Goal: Transaction & Acquisition: Purchase product/service

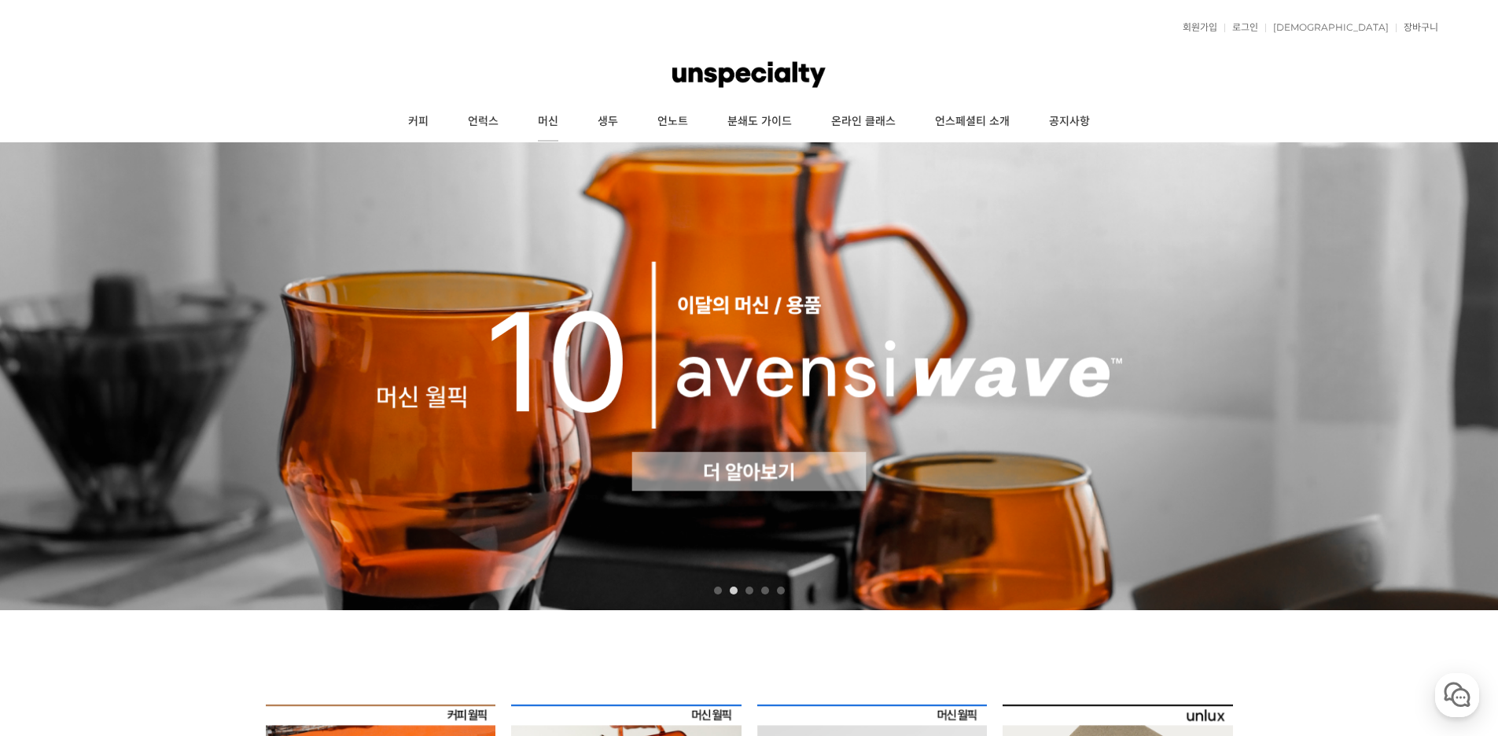
click at [547, 116] on link "머신" at bounding box center [548, 121] width 60 height 39
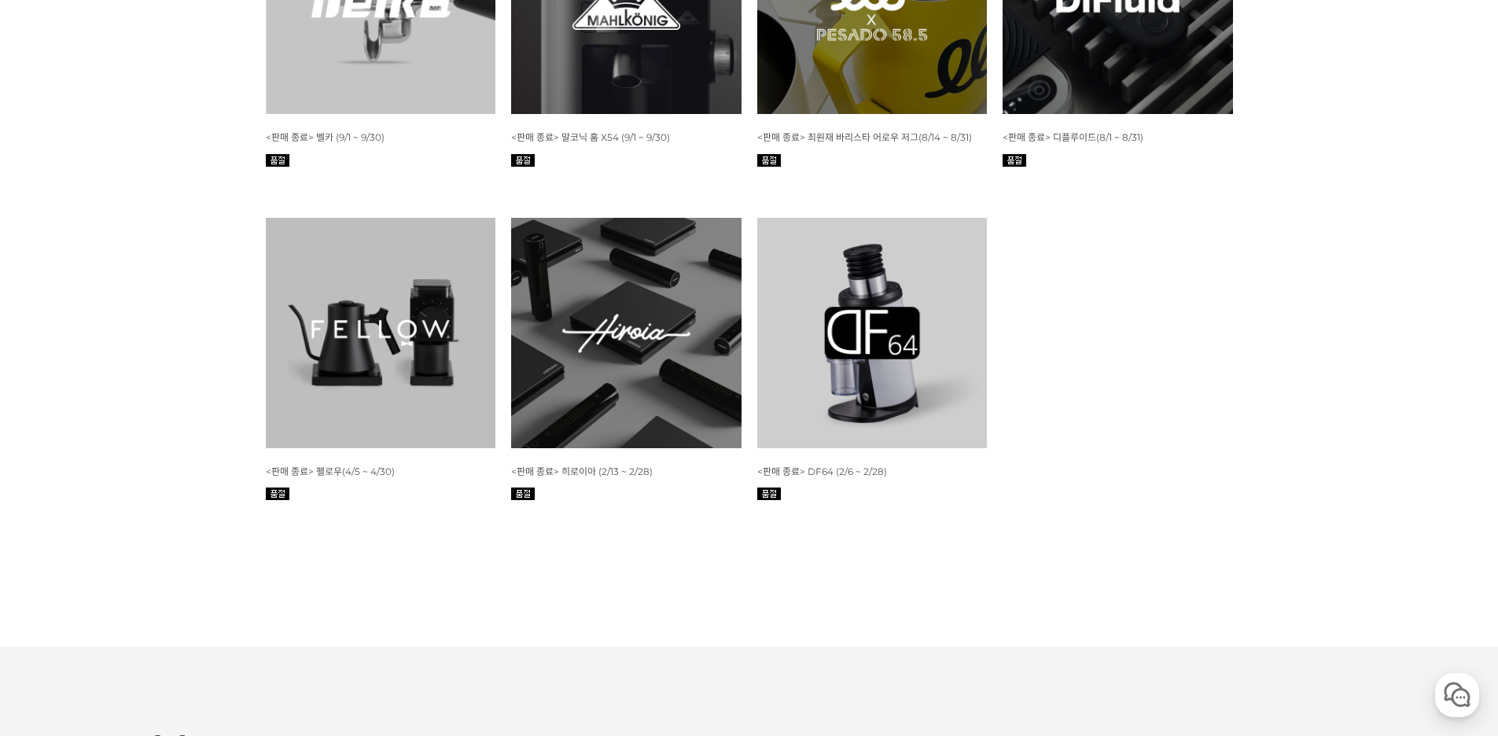
scroll to position [6922, 0]
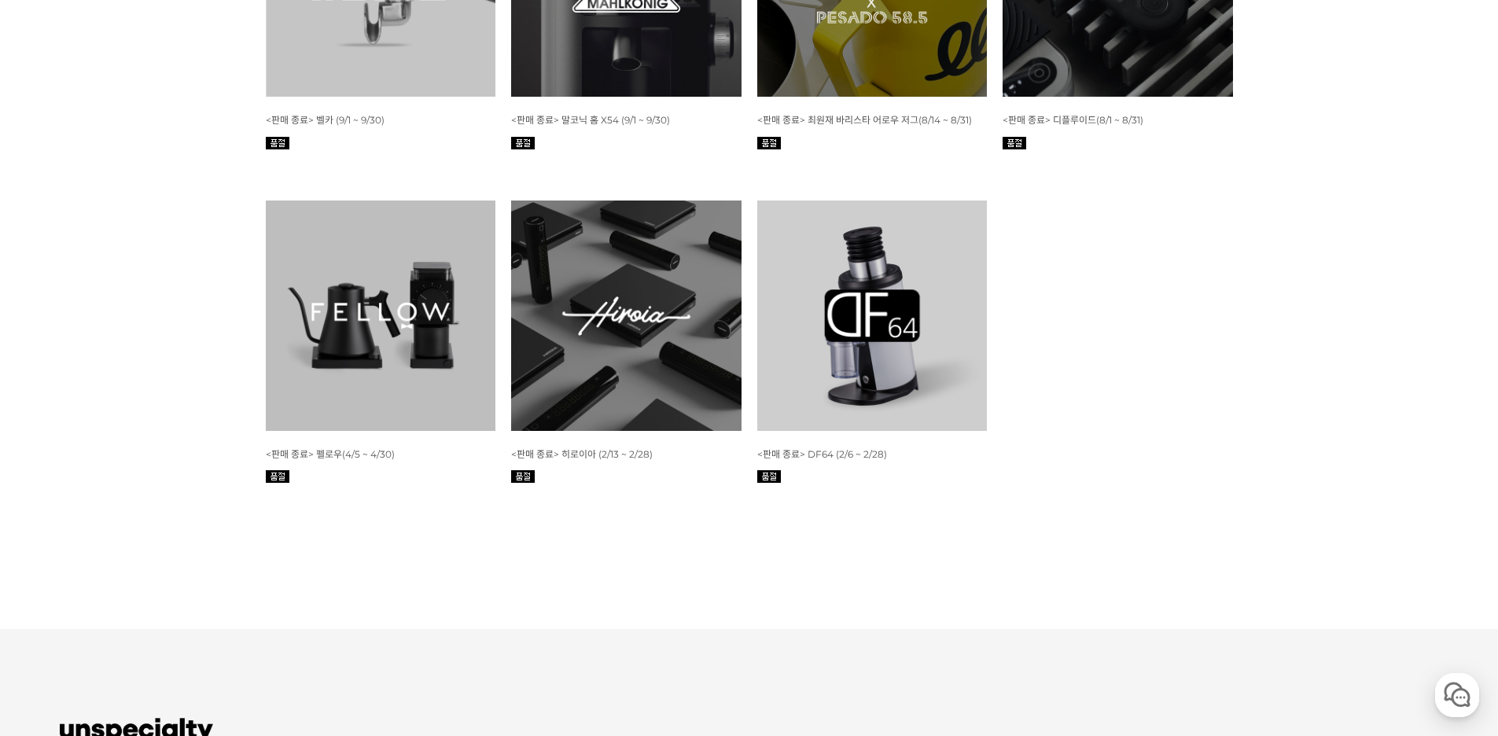
click at [332, 271] on img at bounding box center [381, 316] width 230 height 230
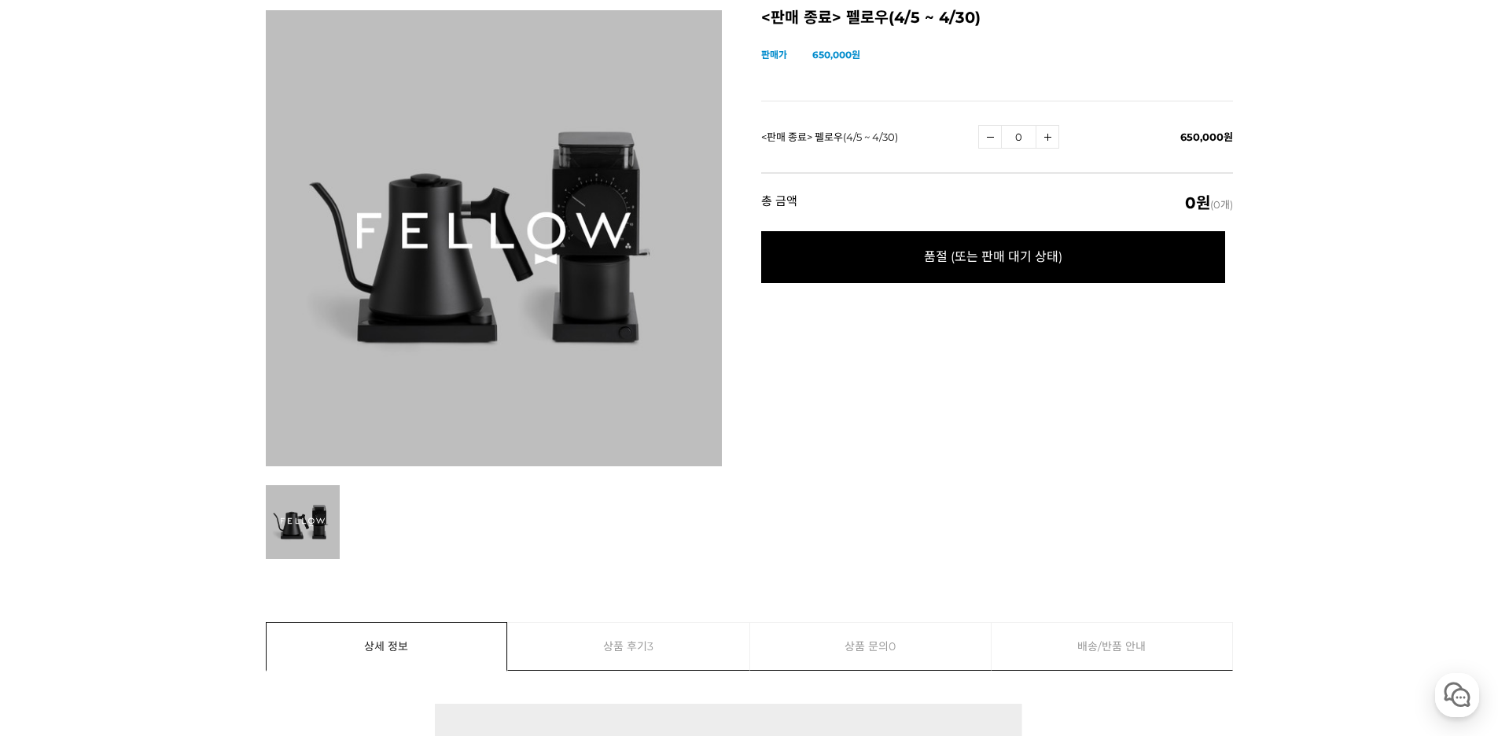
scroll to position [236, 0]
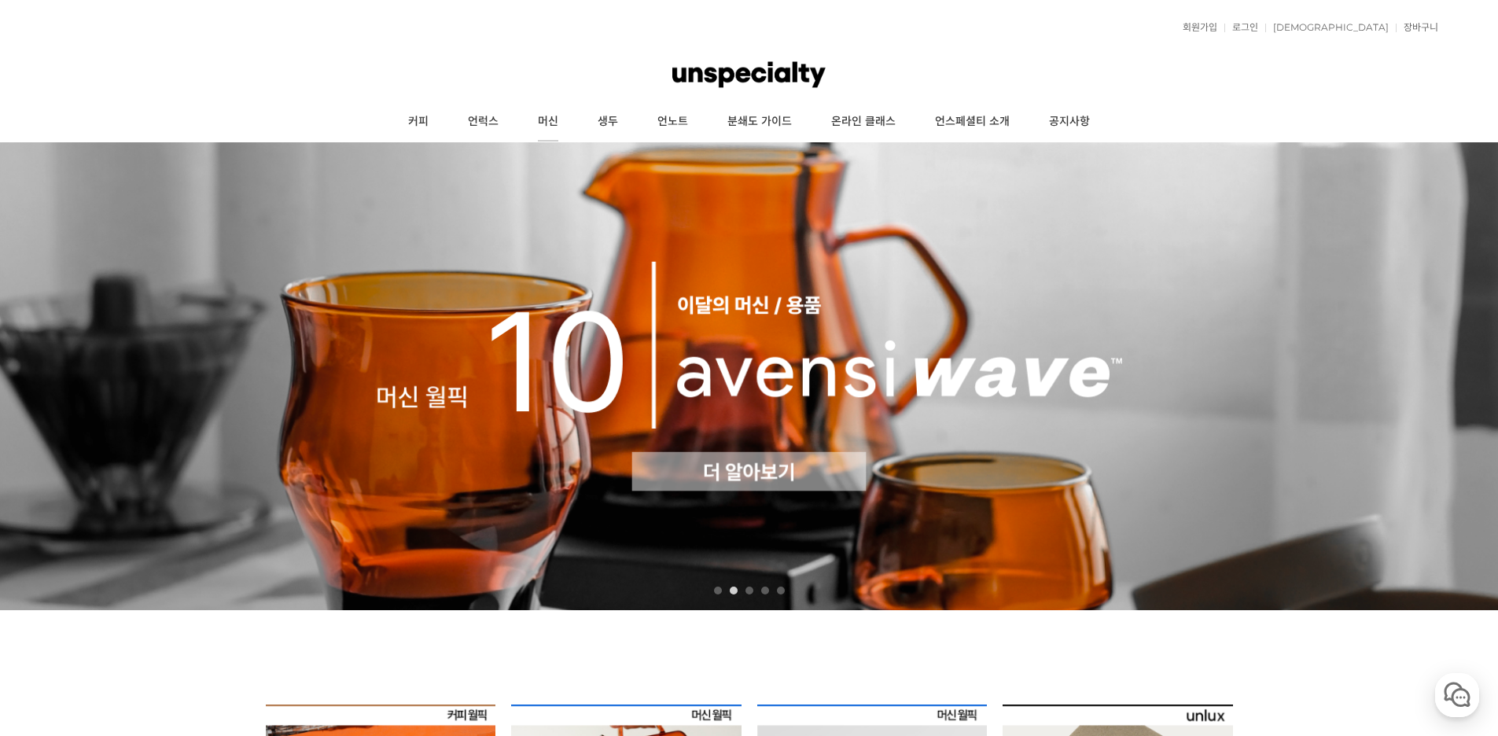
click at [551, 119] on link "머신" at bounding box center [548, 121] width 60 height 39
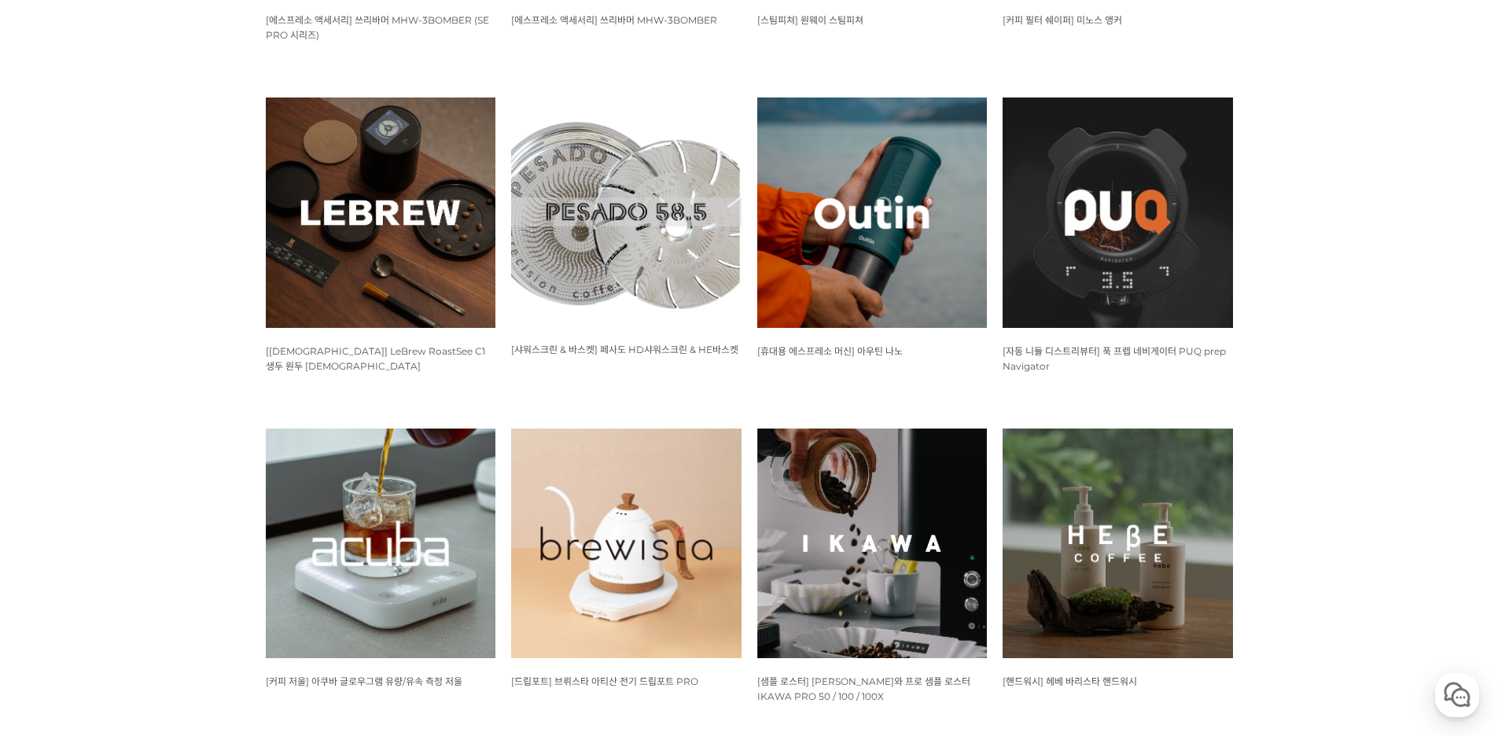
scroll to position [1023, 0]
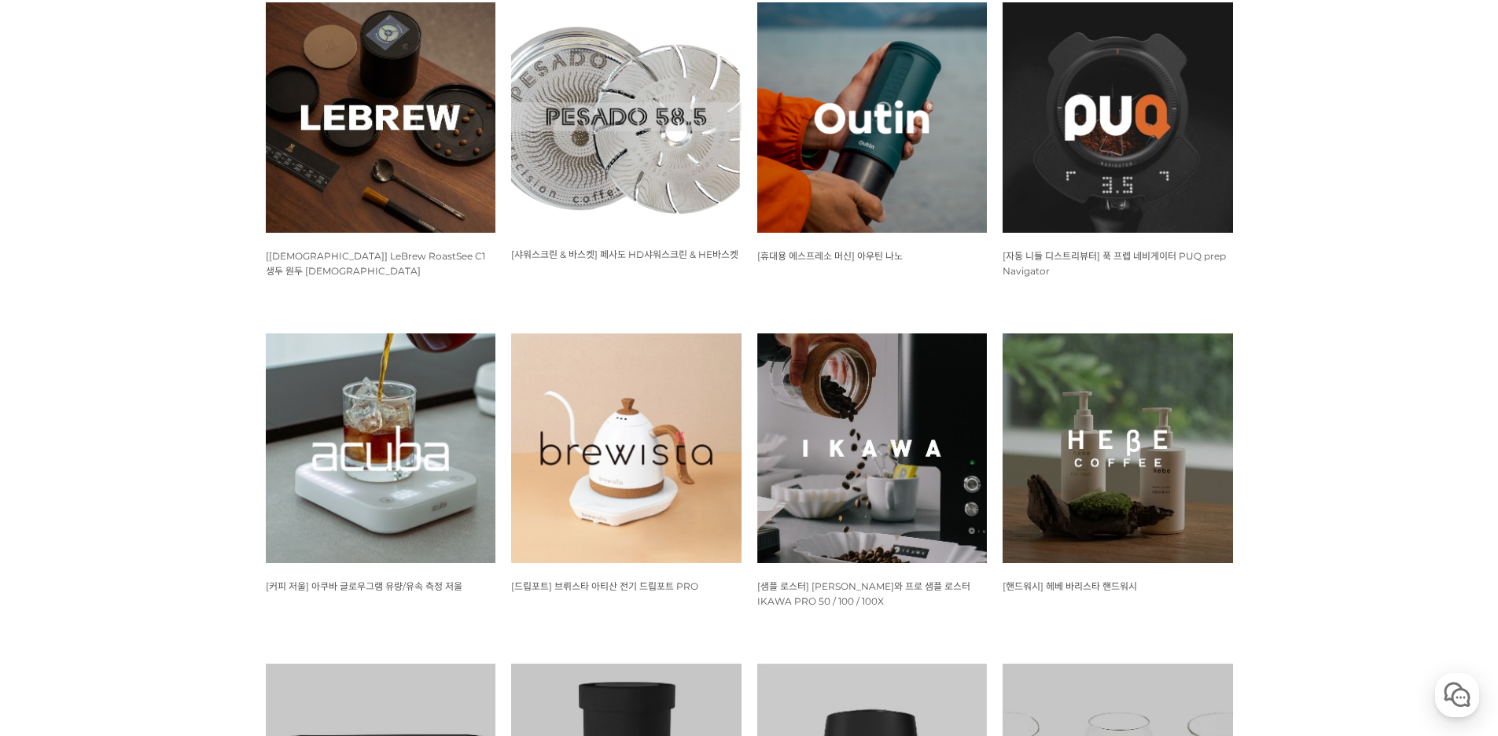
click at [561, 388] on img at bounding box center [626, 449] width 230 height 230
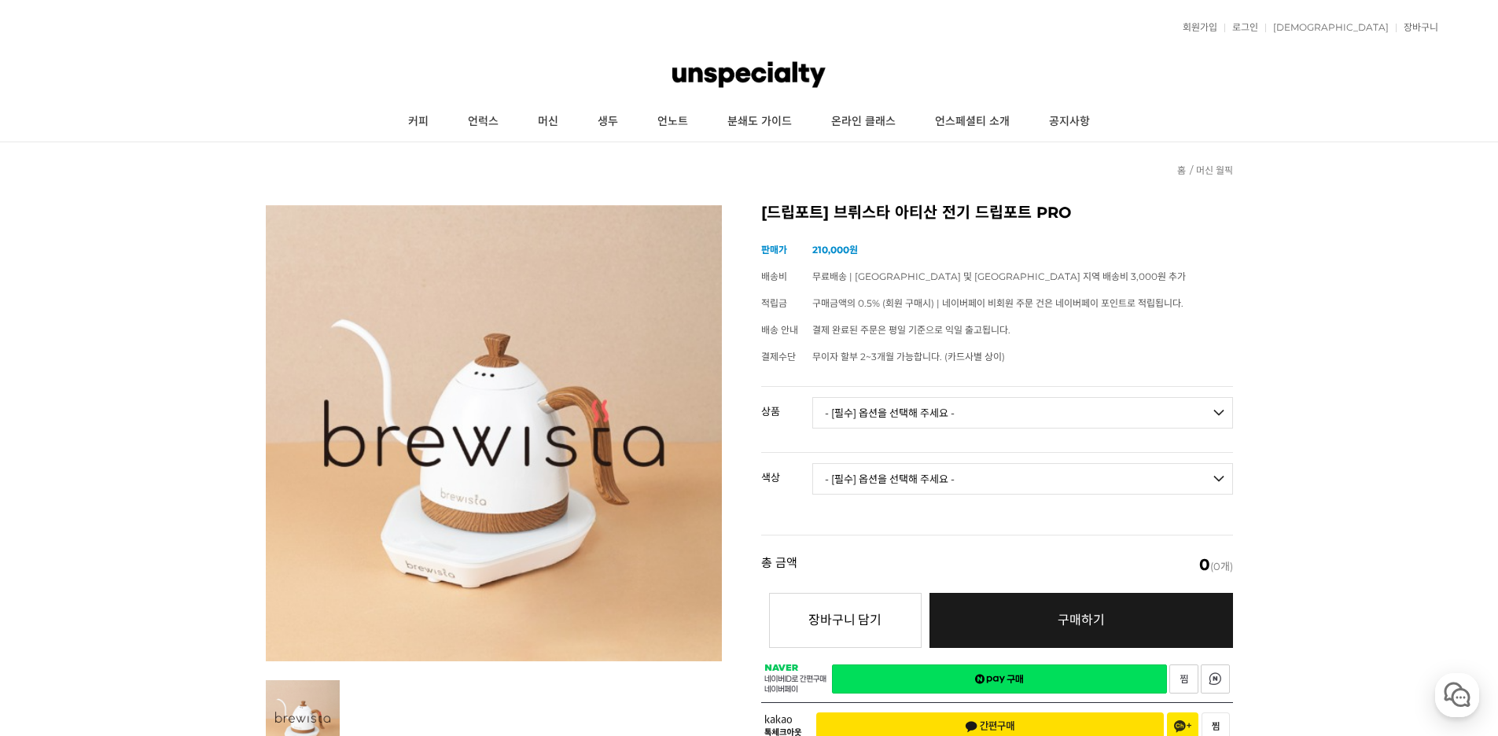
click at [1009, 394] on td "- [필수] 옵션을 선택해 주세요 - ------------------- 브뤼스타 아티산 전기 드립포트 PRO 600mL 브뤼스타 아티산 전기…" at bounding box center [1023, 419] width 421 height 65
click at [1007, 403] on select "- [필수] 옵션을 선택해 주세요 - ------------------- 브뤼스타 아티산 전기 드립포트 PRO 600mL 브뤼스타 아티산 전기…" at bounding box center [1023, 412] width 421 height 31
select select "브뤼스타 아티산 전기 드립포트 PRO 600mL"
click at [813, 397] on select "- [필수] 옵션을 선택해 주세요 - ------------------- 브뤼스타 아티산 전기 드립포트 PRO 600mL 브뤼스타 아티산 전기…" at bounding box center [1023, 412] width 421 height 31
click at [940, 483] on select "- [필수] 옵션을 선택해 주세요 - ------------------- 모던화이트 시크블랙 실버그레이 올블랙 올화이트 네덜란드오렌지 브라질옐…" at bounding box center [1023, 478] width 421 height 31
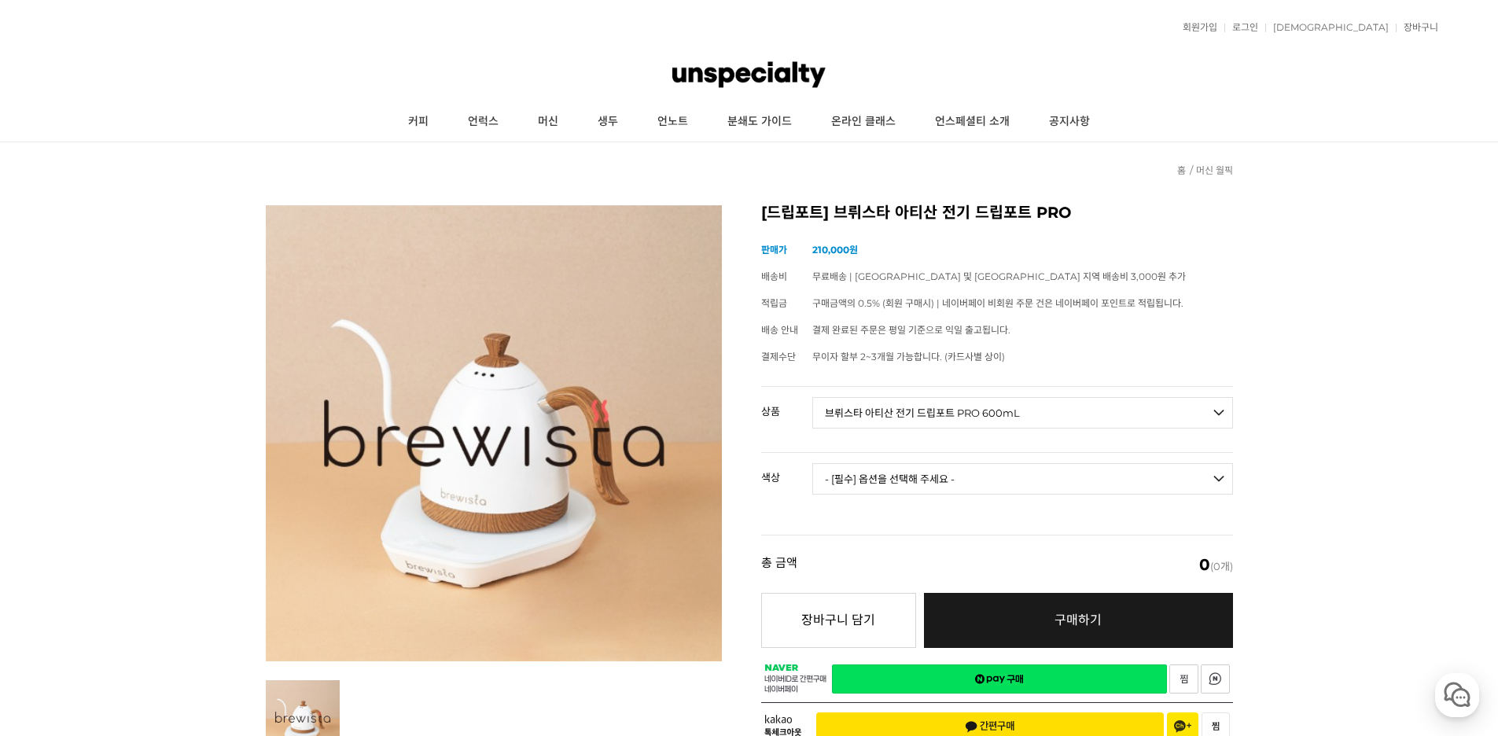
select select "실버그레이"
click at [813, 463] on select "- [필수] 옵션을 선택해 주세요 - ------------------- 모던화이트 시크블랙 실버그레이 올블랙 올화이트 네덜란드오렌지 브라질옐…" at bounding box center [1023, 478] width 421 height 31
select select "*"
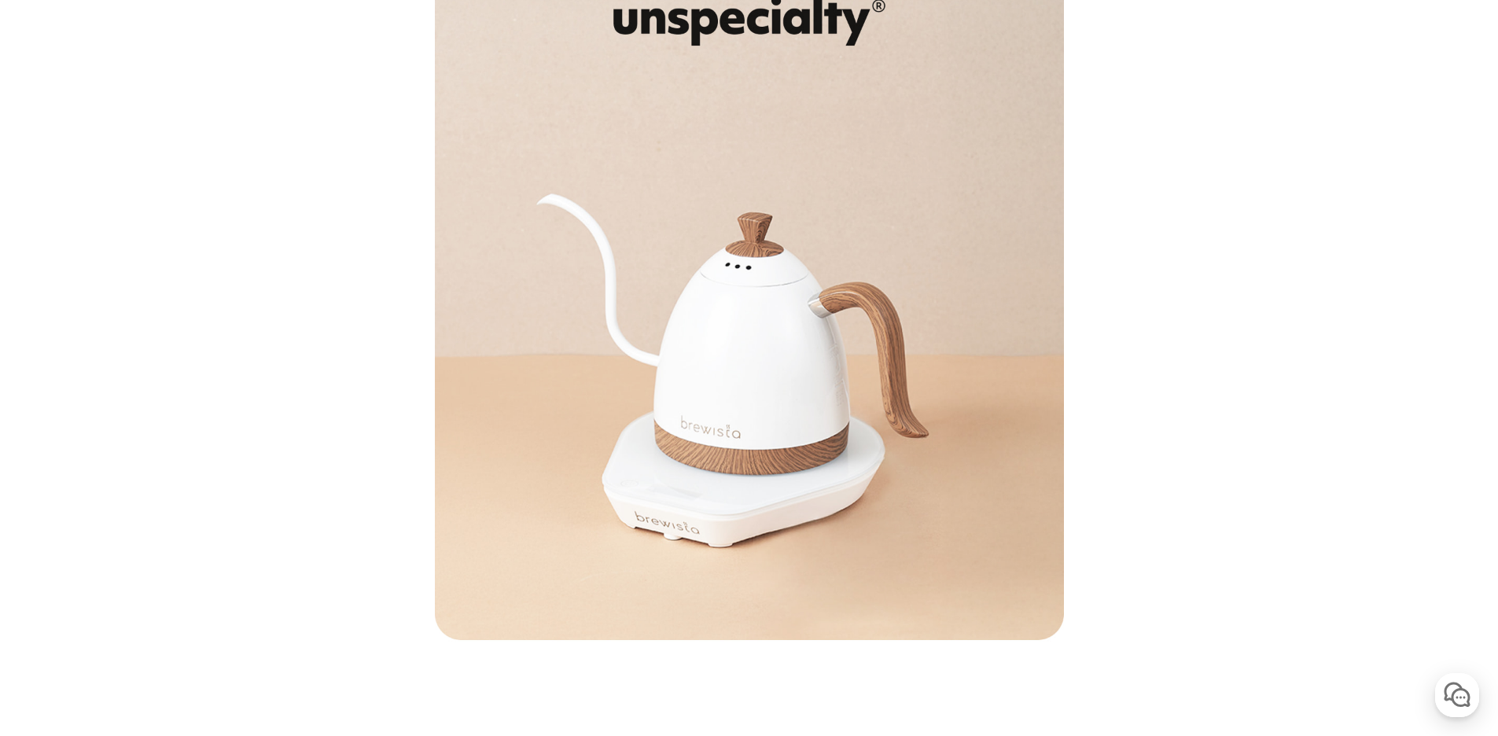
scroll to position [1259, 0]
